Goal: Task Accomplishment & Management: Complete application form

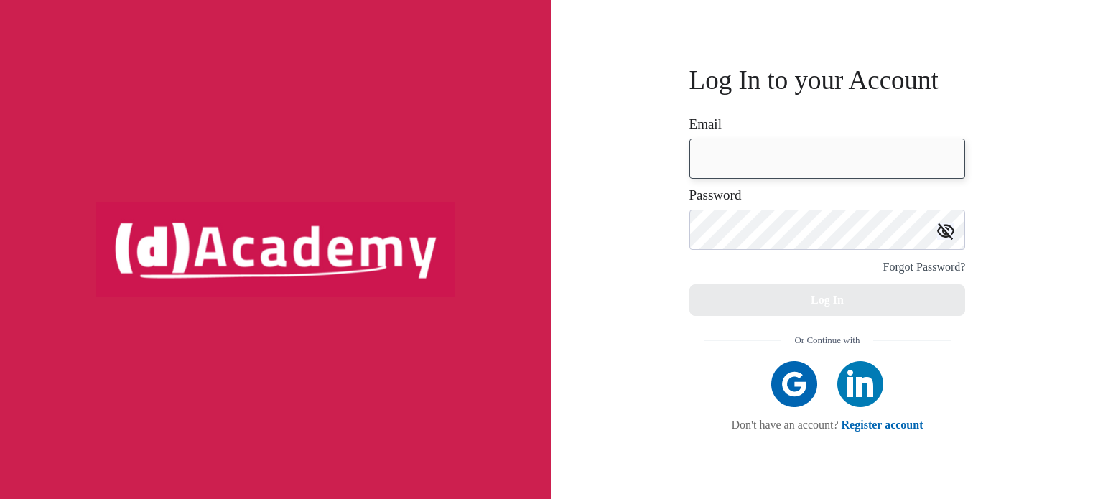
click at [715, 152] on input "email" at bounding box center [828, 159] width 277 height 40
type input "**********"
click at [874, 422] on link "Register account" at bounding box center [883, 425] width 82 height 12
